Goal: Task Accomplishment & Management: Use online tool/utility

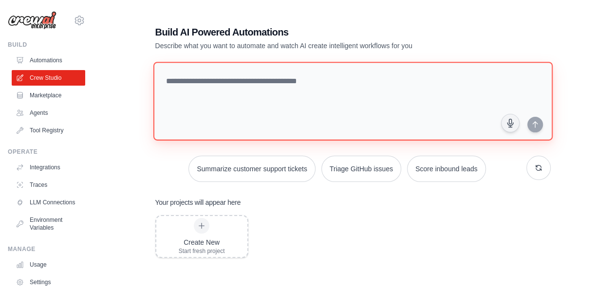
click at [289, 103] on textarea at bounding box center [352, 101] width 399 height 79
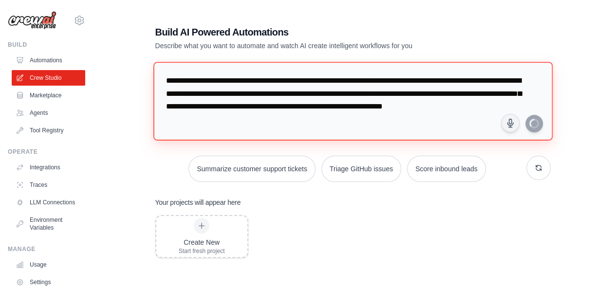
click at [283, 126] on textarea "**********" at bounding box center [352, 101] width 399 height 79
click at [303, 132] on textarea "**********" at bounding box center [352, 101] width 399 height 79
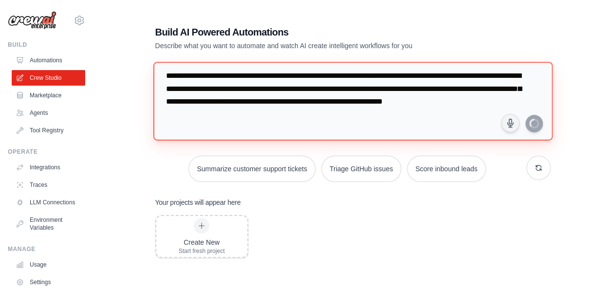
type textarea "**********"
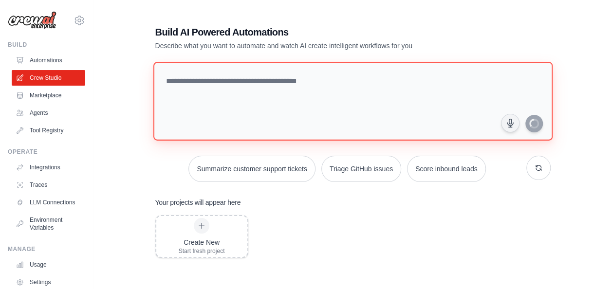
scroll to position [0, 0]
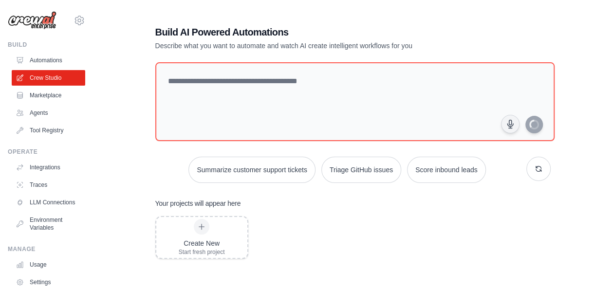
click at [435, 232] on div "Create New Start fresh project" at bounding box center [352, 294] width 395 height 156
click at [212, 224] on div "Create New Start fresh project" at bounding box center [202, 237] width 46 height 37
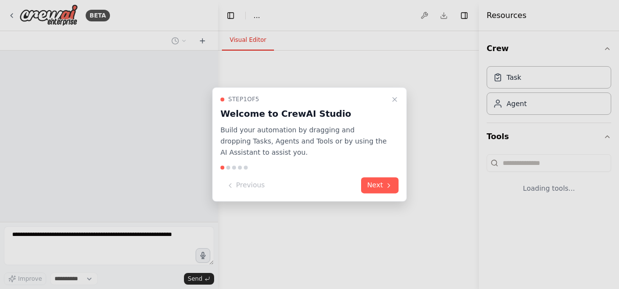
select select "****"
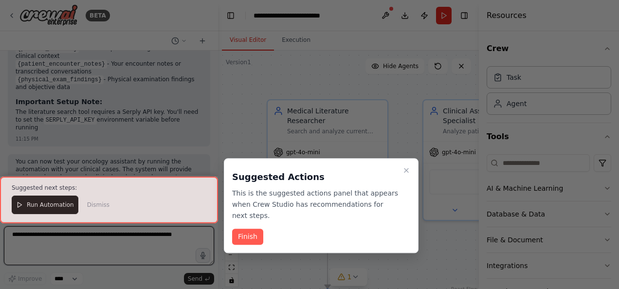
scroll to position [921, 0]
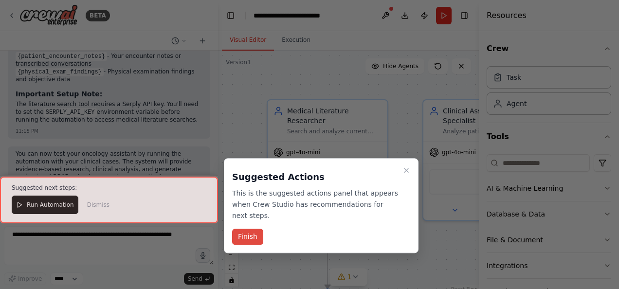
click at [249, 229] on button "Finish" at bounding box center [247, 237] width 31 height 16
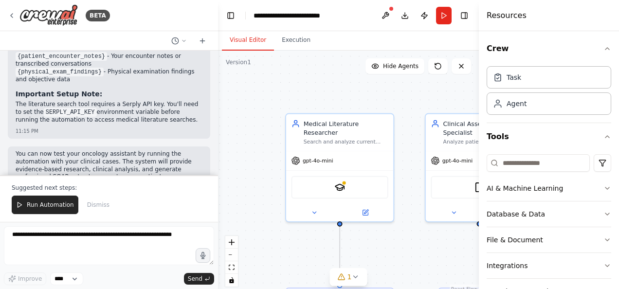
click at [356, 12] on header "**********" at bounding box center [348, 15] width 261 height 31
click at [57, 203] on span "Run Automation" at bounding box center [50, 205] width 47 height 8
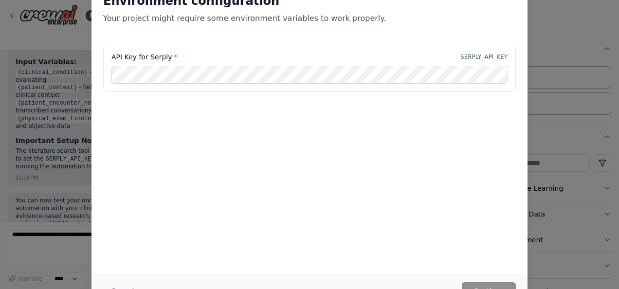
click at [571, 14] on div "Environment configuration Your project might require some environment variables…" at bounding box center [309, 144] width 619 height 289
click at [417, 11] on div "Environment configuration Your project might require some environment variables…" at bounding box center [309, 8] width 413 height 31
drag, startPoint x: 614, startPoint y: 158, endPoint x: 621, endPoint y: 227, distance: 69.5
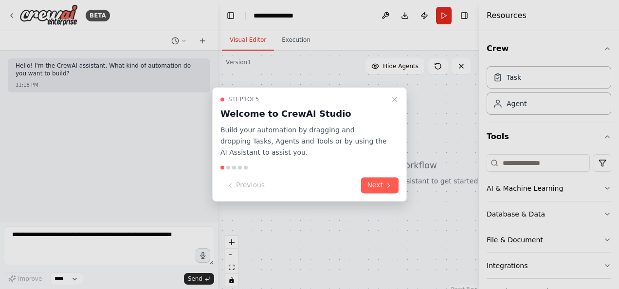
click at [49, 248] on div at bounding box center [309, 144] width 619 height 289
click at [373, 188] on button "Next" at bounding box center [379, 186] width 37 height 16
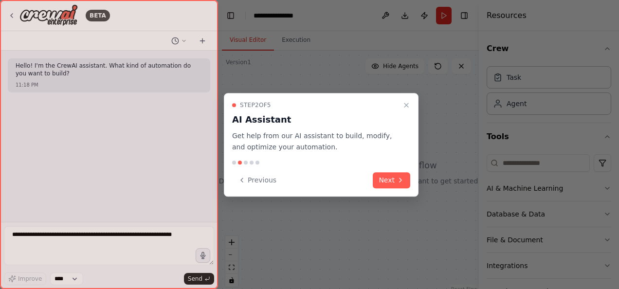
click at [44, 246] on div at bounding box center [109, 144] width 218 height 289
click at [385, 182] on button "Next" at bounding box center [391, 180] width 37 height 16
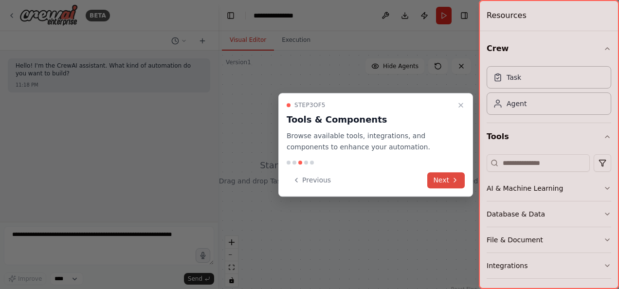
click at [437, 180] on button "Next" at bounding box center [445, 180] width 37 height 16
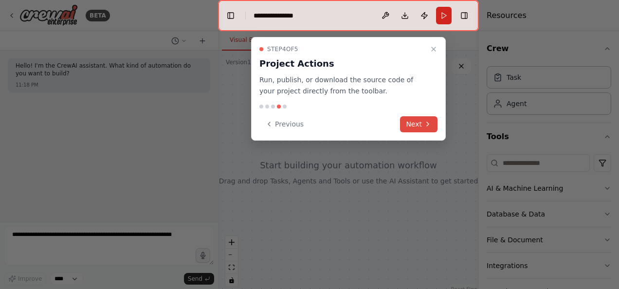
click at [424, 122] on icon at bounding box center [428, 124] width 8 height 8
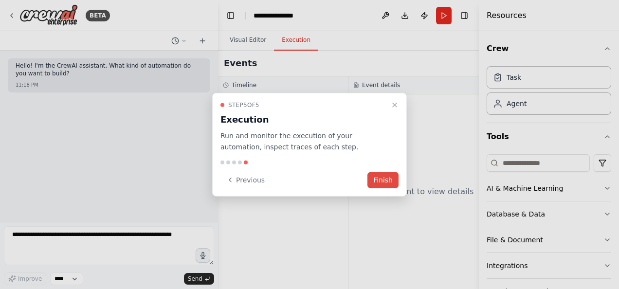
click at [381, 181] on button "Finish" at bounding box center [382, 180] width 31 height 16
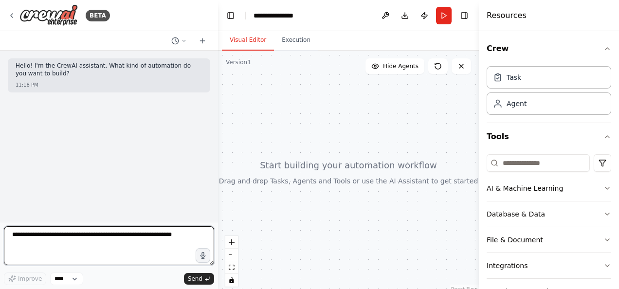
click at [46, 249] on textarea at bounding box center [109, 245] width 210 height 39
paste textarea "**********"
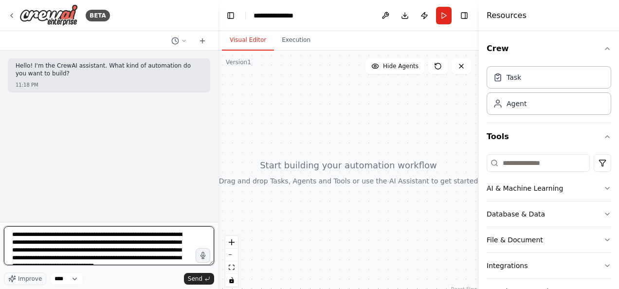
scroll to position [12, 0]
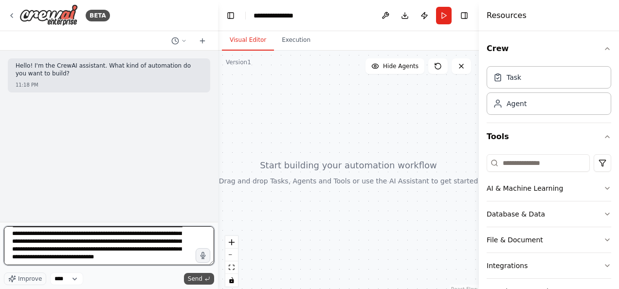
type textarea "**********"
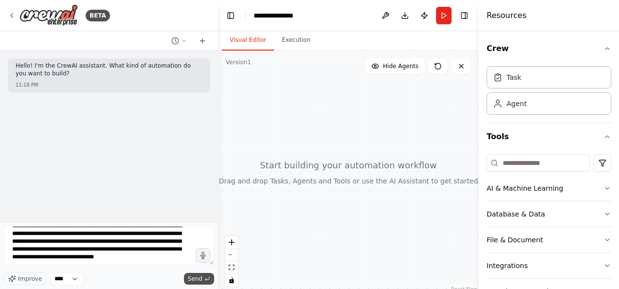
click at [194, 278] on span "Send" at bounding box center [195, 279] width 15 height 8
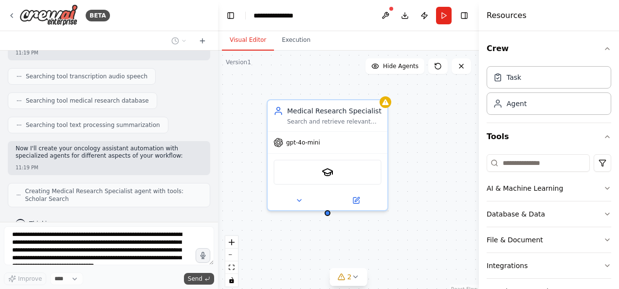
scroll to position [295, 0]
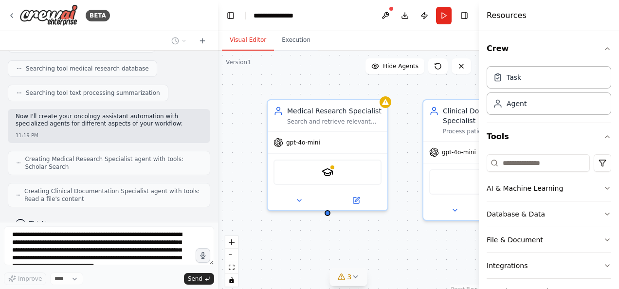
click at [350, 277] on span "3" at bounding box center [350, 277] width 4 height 10
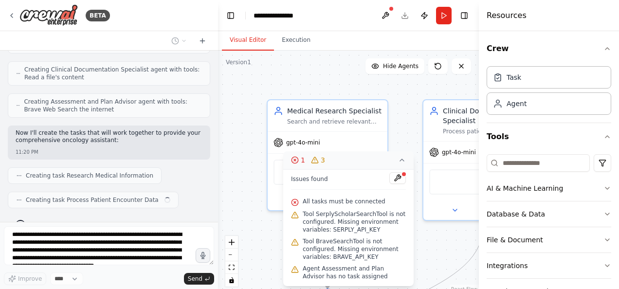
scroll to position [0, 0]
click at [259, 236] on div ".deletable-edge-delete-btn { width: 20px; height: 20px; border: 0px solid #ffff…" at bounding box center [348, 172] width 261 height 243
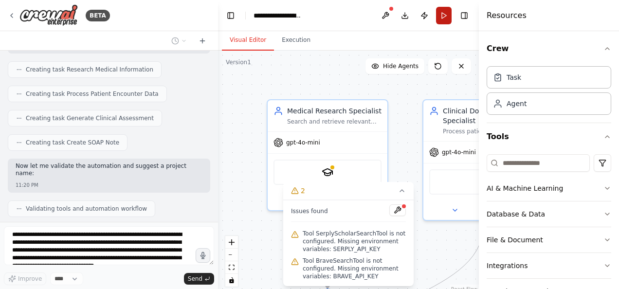
scroll to position [547, 0]
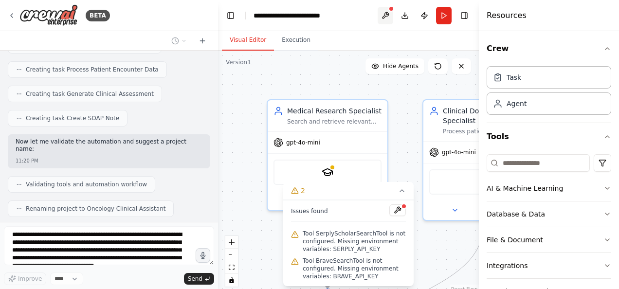
click at [387, 13] on button at bounding box center [386, 16] width 16 height 18
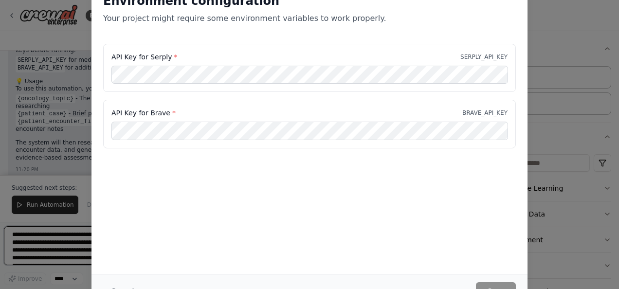
scroll to position [935, 0]
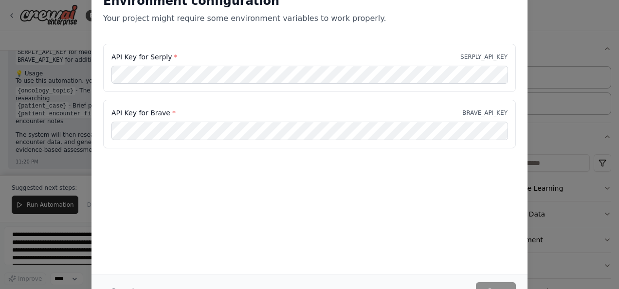
click at [68, 24] on div "Environment configuration Your project might require some environment variables…" at bounding box center [309, 144] width 619 height 289
click at [26, 204] on div "Environment configuration Your project might require some environment variables…" at bounding box center [309, 144] width 619 height 289
click at [32, 159] on div "Environment configuration Your project might require some environment variables…" at bounding box center [309, 144] width 619 height 289
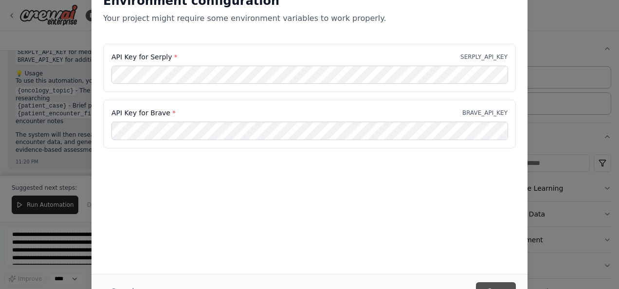
click at [493, 282] on button "Save" at bounding box center [496, 291] width 40 height 18
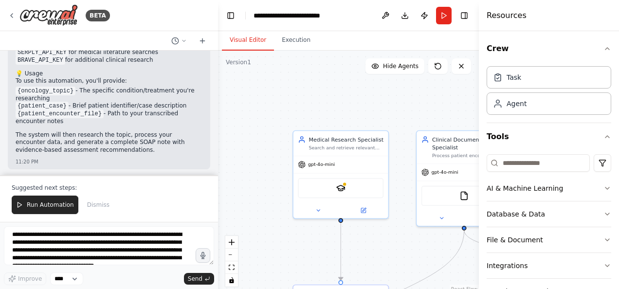
click at [306, 105] on div ".deletable-edge-delete-btn { width: 20px; height: 20px; border: 0px solid #ffff…" at bounding box center [348, 172] width 261 height 243
click at [398, 66] on span "Hide Agents" at bounding box center [401, 66] width 36 height 8
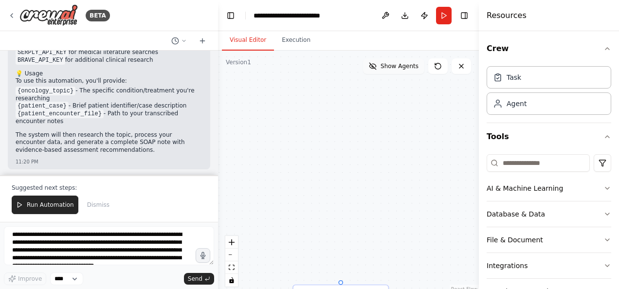
click at [398, 66] on span "Show Agents" at bounding box center [400, 66] width 38 height 8
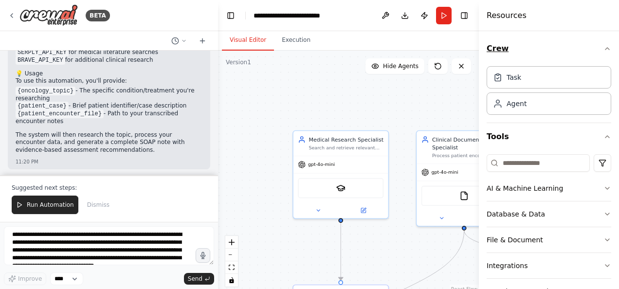
click at [604, 49] on icon "button" at bounding box center [608, 49] width 8 height 8
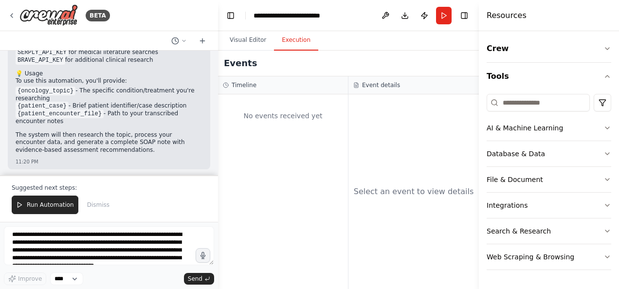
click at [294, 37] on button "Execution" at bounding box center [296, 40] width 44 height 20
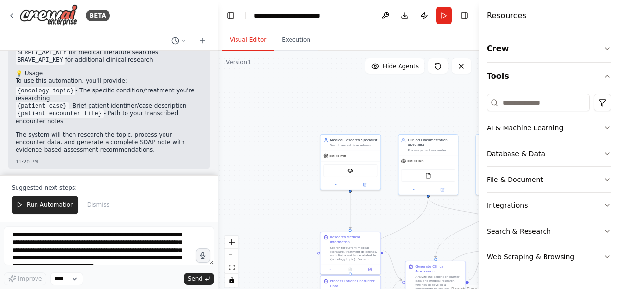
click at [252, 39] on button "Visual Editor" at bounding box center [248, 40] width 52 height 20
click at [385, 13] on button at bounding box center [386, 16] width 16 height 18
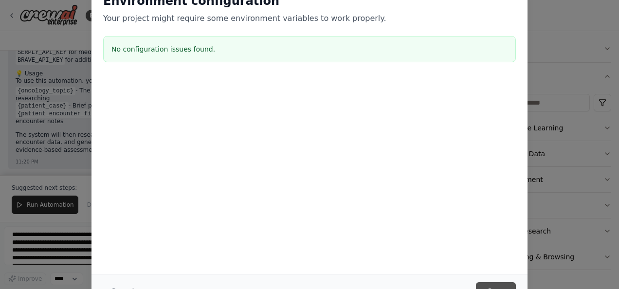
click at [497, 285] on button "Save" at bounding box center [496, 291] width 40 height 18
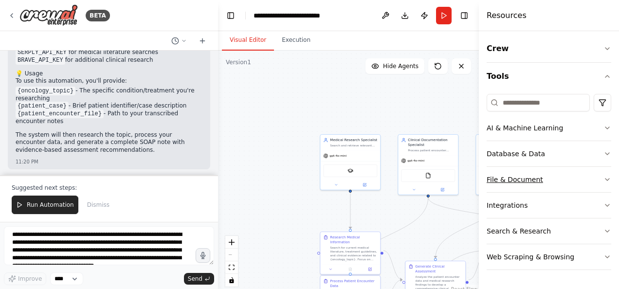
click at [595, 185] on button "File & Document" at bounding box center [549, 179] width 125 height 25
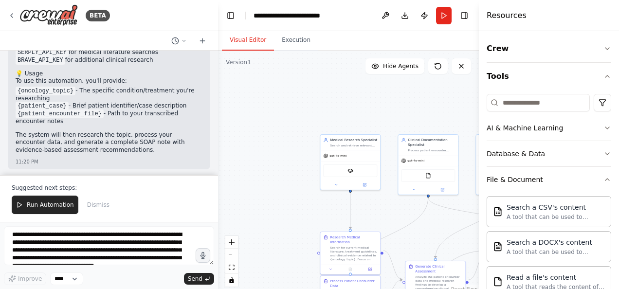
click at [353, 17] on header "**********" at bounding box center [348, 15] width 261 height 31
click at [604, 77] on icon "button" at bounding box center [608, 77] width 8 height 8
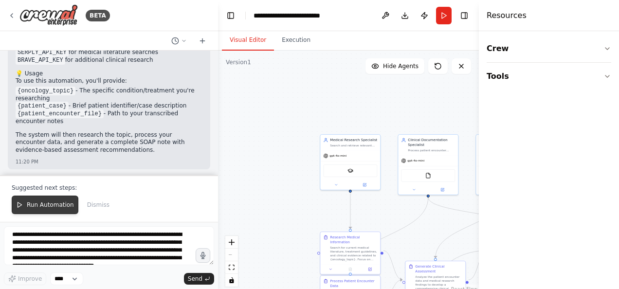
click at [55, 204] on span "Run Automation" at bounding box center [50, 205] width 47 height 8
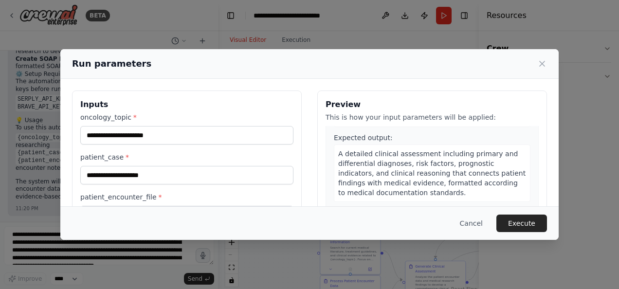
scroll to position [623, 0]
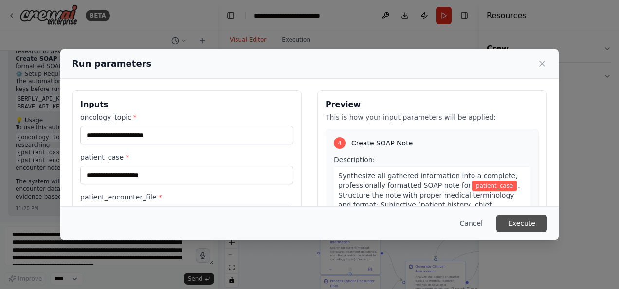
click at [522, 227] on button "Execute" at bounding box center [521, 224] width 51 height 18
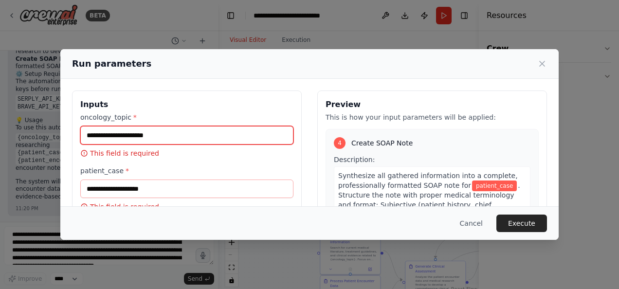
click at [202, 137] on input "oncology_topic *" at bounding box center [186, 135] width 213 height 18
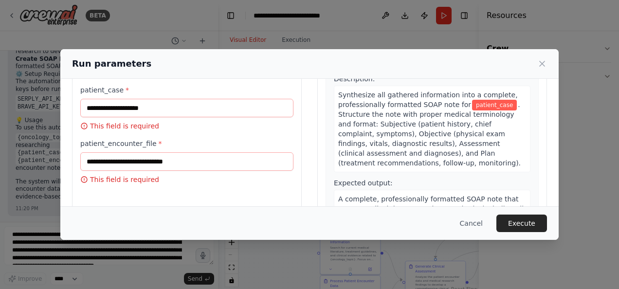
scroll to position [79, 0]
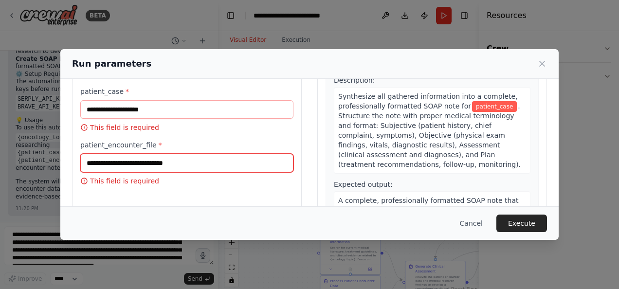
click at [181, 158] on input "patient_encounter_file *" at bounding box center [186, 163] width 213 height 18
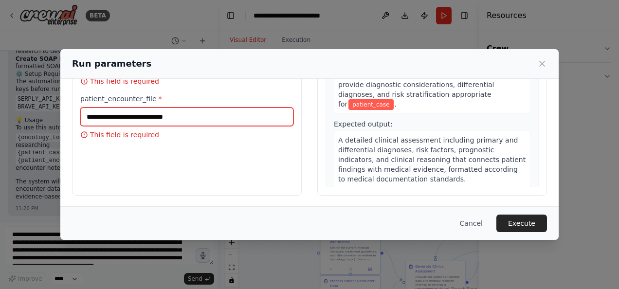
scroll to position [408, 0]
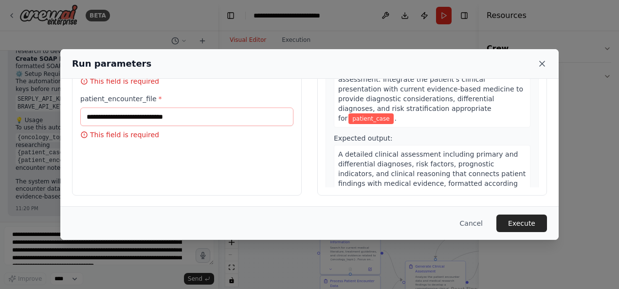
click at [542, 64] on icon at bounding box center [542, 63] width 5 height 5
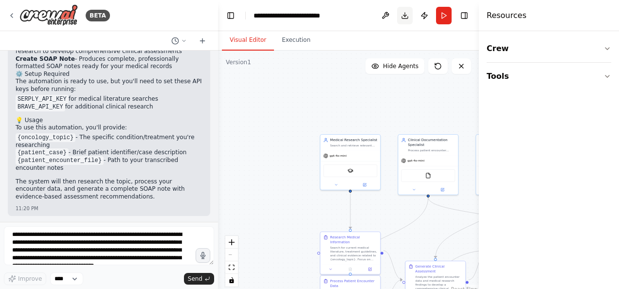
click at [403, 18] on button "Download" at bounding box center [405, 16] width 16 height 18
click at [324, 101] on div ".deletable-edge-delete-btn { width: 20px; height: 20px; border: 0px solid #ffff…" at bounding box center [348, 172] width 261 height 243
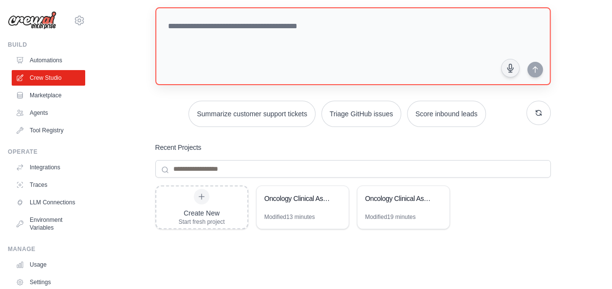
scroll to position [55, 0]
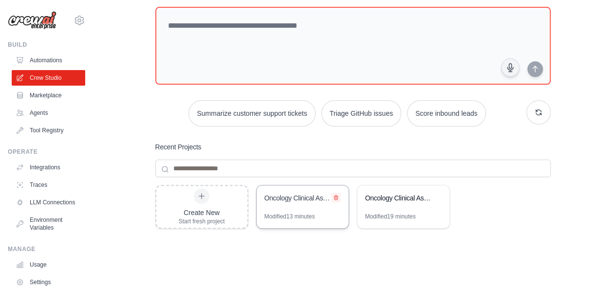
click at [331, 200] on button at bounding box center [336, 198] width 10 height 10
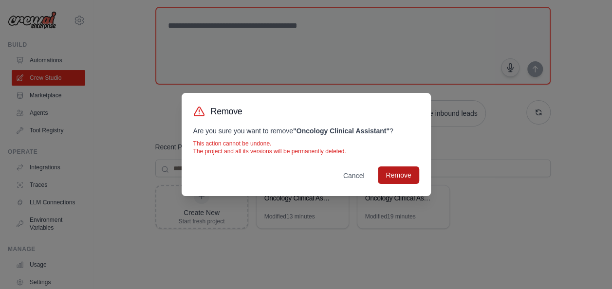
click at [397, 175] on button "Remove" at bounding box center [398, 175] width 41 height 18
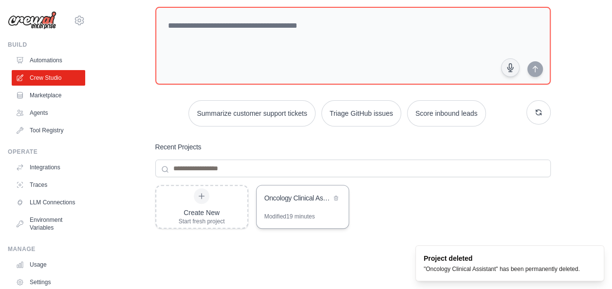
click at [334, 215] on div "Modified 19 minutes" at bounding box center [303, 221] width 92 height 16
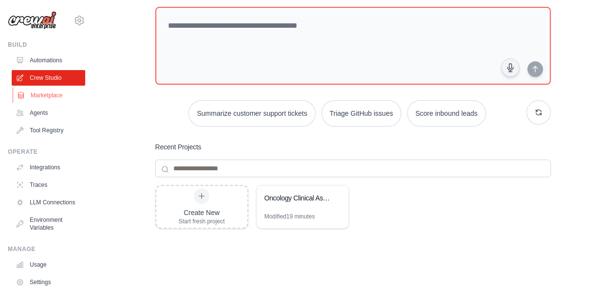
click at [46, 99] on link "Marketplace" at bounding box center [49, 96] width 73 height 16
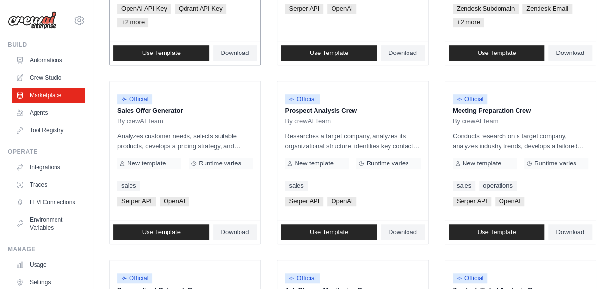
scroll to position [243, 0]
click at [179, 229] on span "Use Template" at bounding box center [161, 232] width 38 height 8
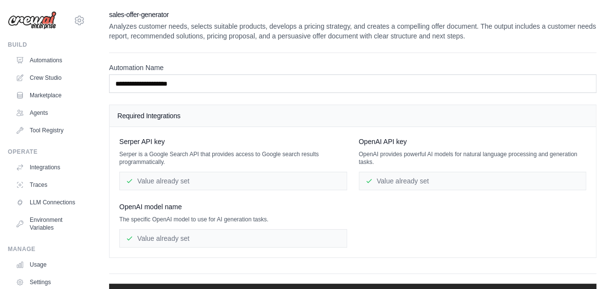
scroll to position [48, 0]
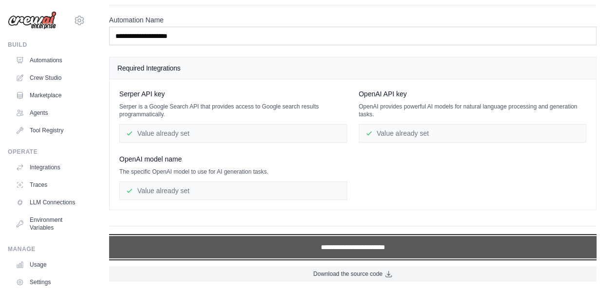
click at [232, 245] on input "**********" at bounding box center [352, 247] width 487 height 22
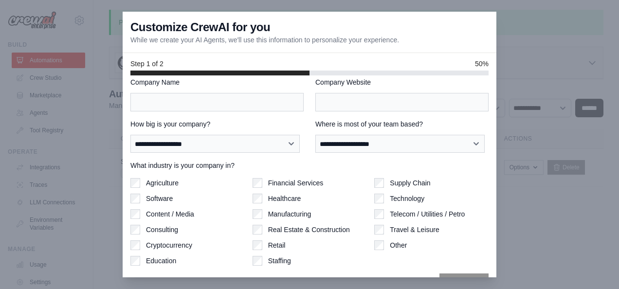
scroll to position [42, 0]
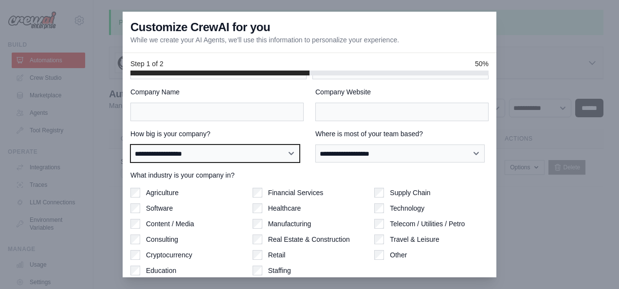
click at [292, 153] on select "**********" at bounding box center [214, 154] width 169 height 18
select select "**********"
click at [130, 145] on select "**********" at bounding box center [214, 154] width 169 height 18
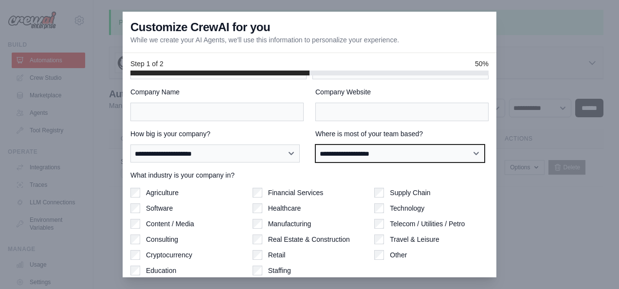
click at [397, 151] on select "**********" at bounding box center [399, 154] width 169 height 18
select select "**********"
click at [315, 145] on select "**********" at bounding box center [399, 154] width 169 height 18
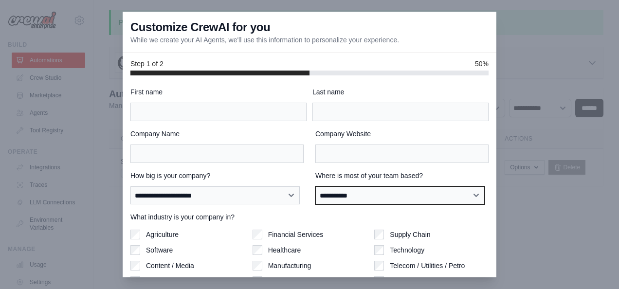
scroll to position [76, 0]
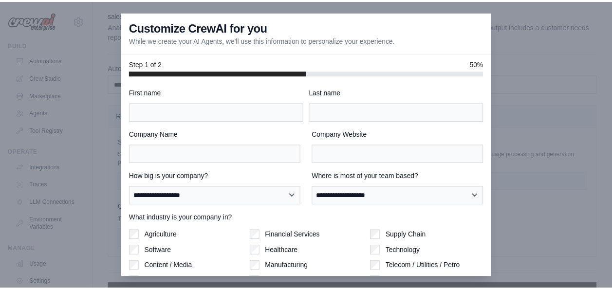
scroll to position [48, 0]
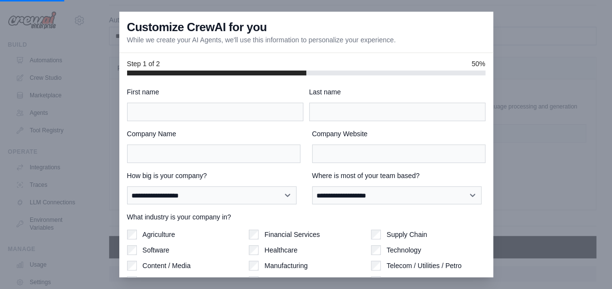
scroll to position [243, 0]
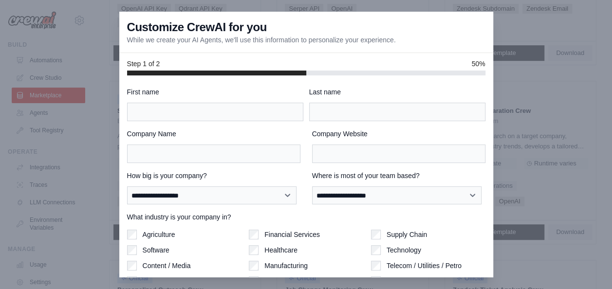
click at [572, 110] on div at bounding box center [306, 144] width 612 height 289
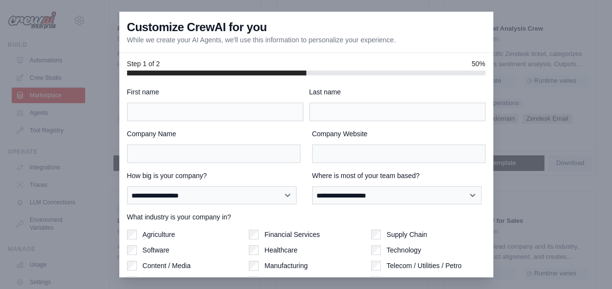
scroll to position [505, 0]
click at [130, 20] on h3 "Customize CrewAI for you" at bounding box center [197, 27] width 140 height 16
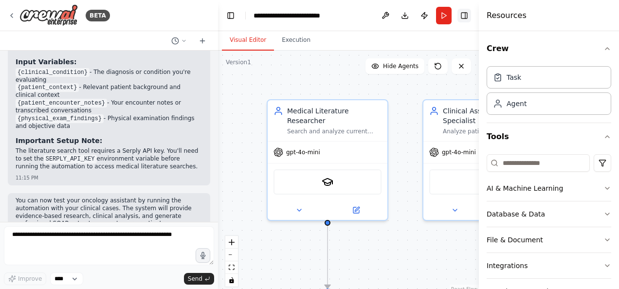
click at [464, 16] on button "Toggle Right Sidebar" at bounding box center [465, 16] width 14 height 14
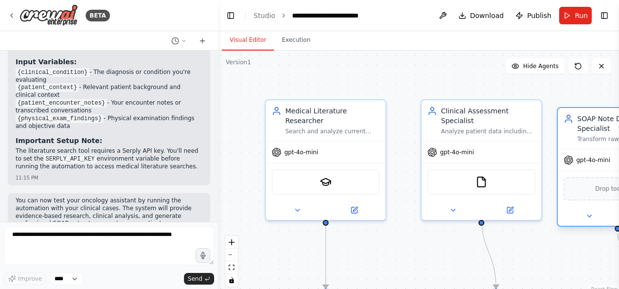
drag, startPoint x: 606, startPoint y: 140, endPoint x: 592, endPoint y: 147, distance: 15.9
click at [592, 147] on div "SOAP Note Documentation Specialist Transform raw clinical encounter data from {…" at bounding box center [618, 167] width 122 height 120
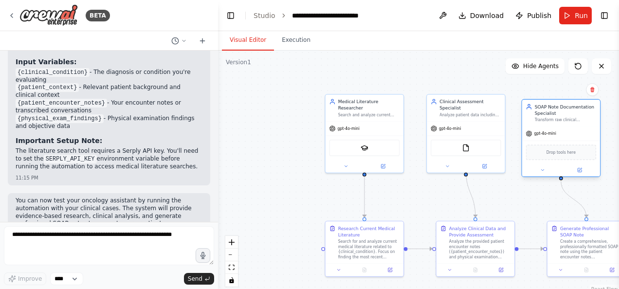
click at [571, 141] on div "Drop tools here" at bounding box center [561, 152] width 78 height 23
click at [560, 160] on div "Drop tools here" at bounding box center [561, 152] width 78 height 23
click at [545, 171] on icon at bounding box center [542, 169] width 5 height 5
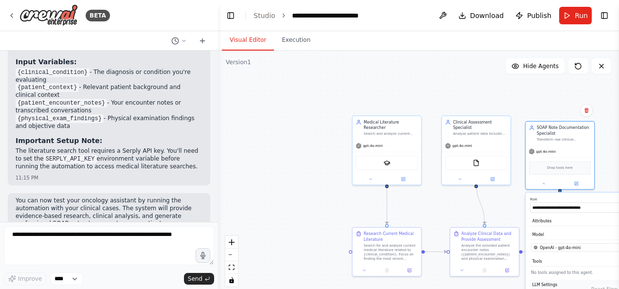
click at [549, 288] on button "LLM Settings" at bounding box center [581, 285] width 102 height 10
click at [550, 171] on div "Drop tools here" at bounding box center [560, 167] width 62 height 14
click at [275, 157] on div ".deletable-edge-delete-btn { width: 20px; height: 20px; border: 0px solid #ffff…" at bounding box center [418, 172] width 401 height 243
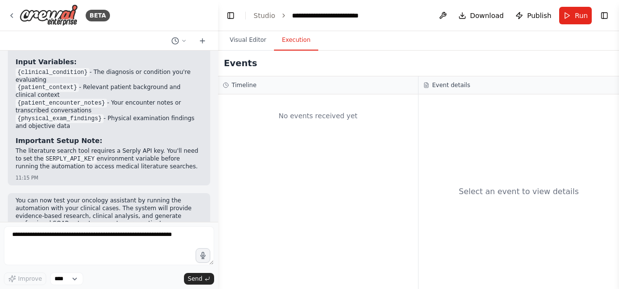
click at [289, 47] on button "Execution" at bounding box center [296, 40] width 44 height 20
click at [443, 17] on button at bounding box center [443, 16] width 16 height 18
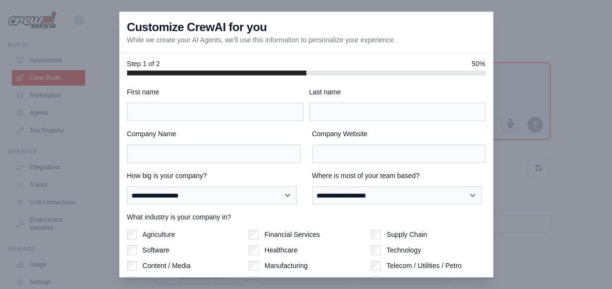
click at [543, 54] on div at bounding box center [306, 144] width 612 height 289
